Goal: Navigation & Orientation: Find specific page/section

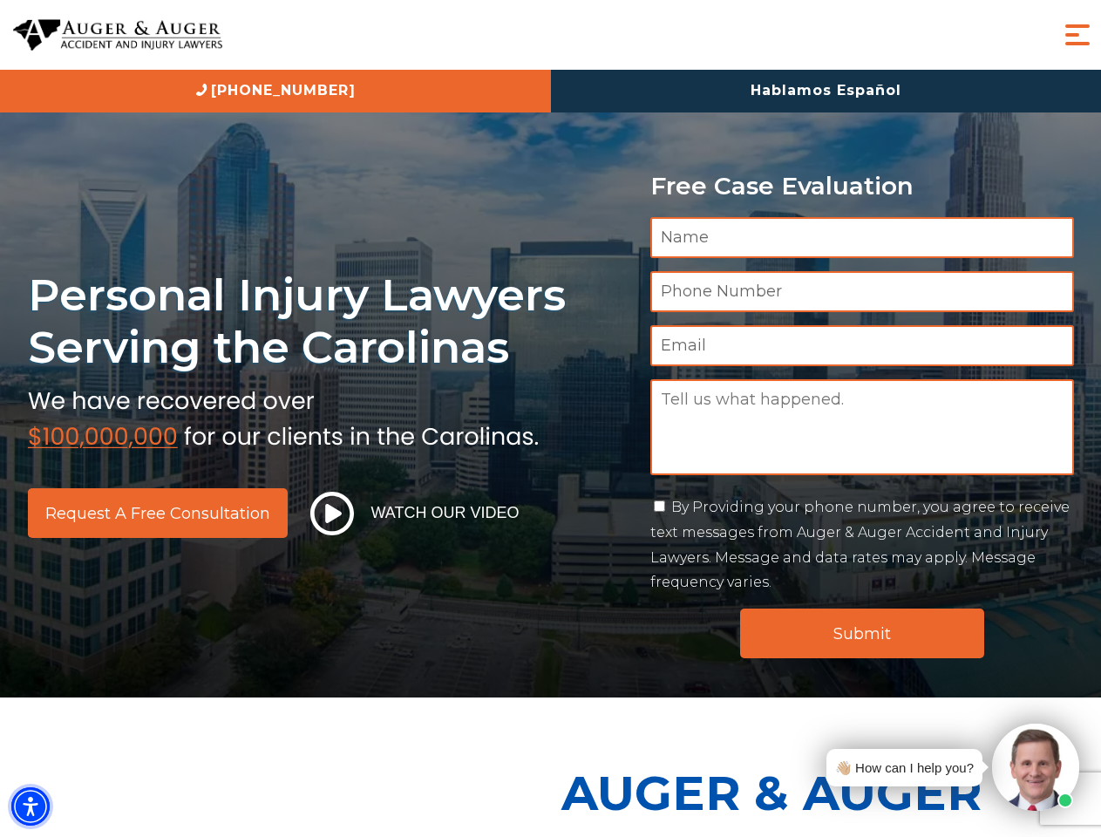
click at [31, 807] on img "Accessibility Menu" at bounding box center [30, 806] width 38 height 38
